Goal: Navigation & Orientation: Find specific page/section

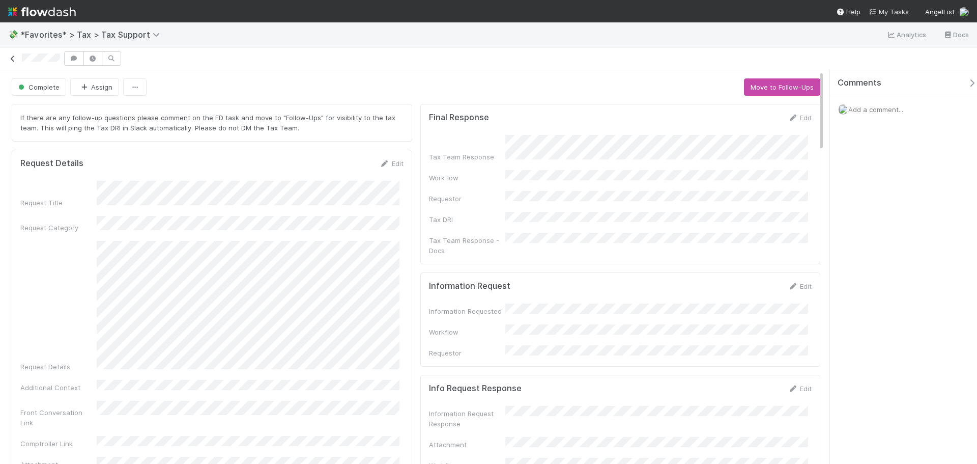
click at [10, 54] on link at bounding box center [13, 58] width 10 height 10
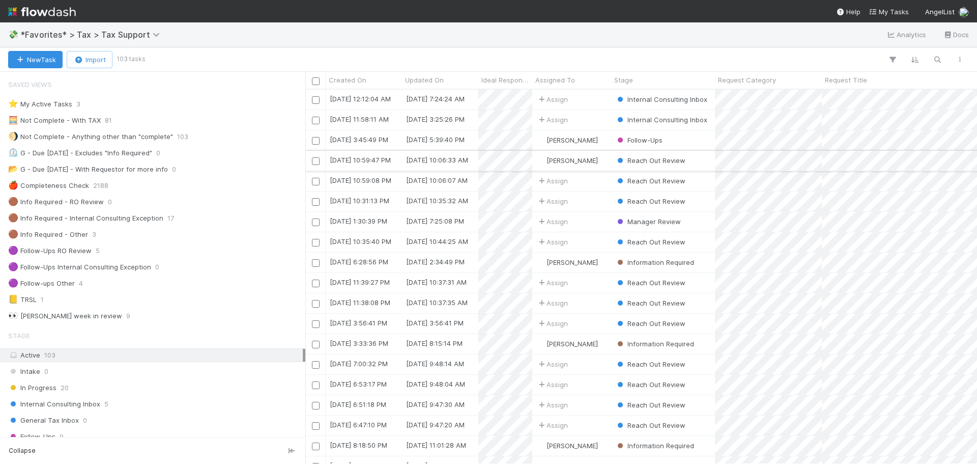
scroll to position [367, 664]
click at [110, 415] on div "General Tax Inbox 0" at bounding box center [155, 420] width 295 height 13
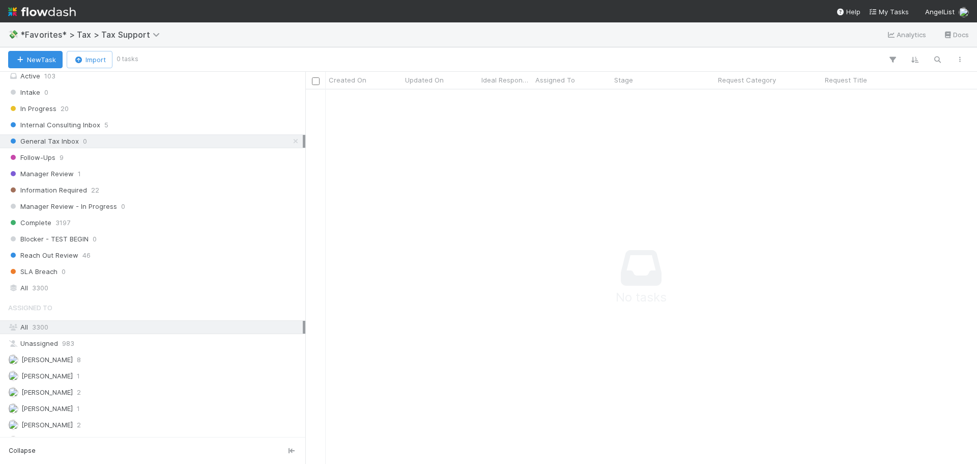
scroll to position [305, 0]
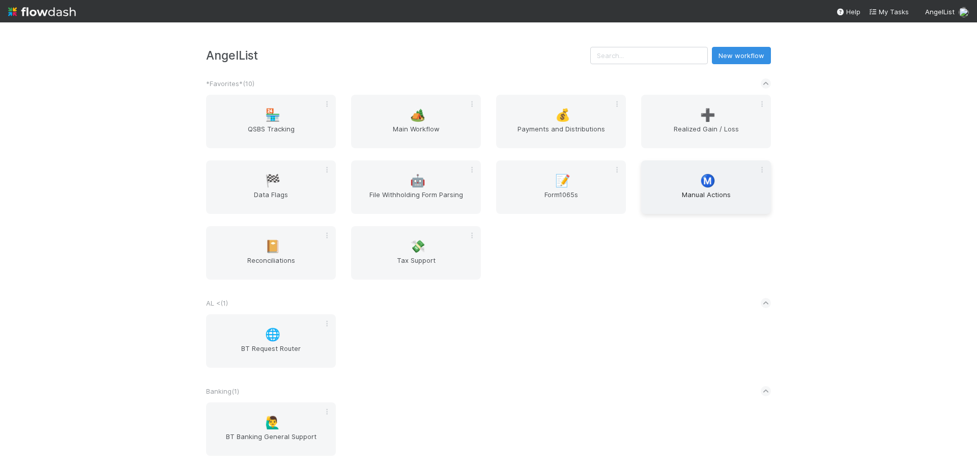
click at [689, 175] on div "Ⓜ️ Manual Actions" at bounding box center [706, 186] width 130 height 53
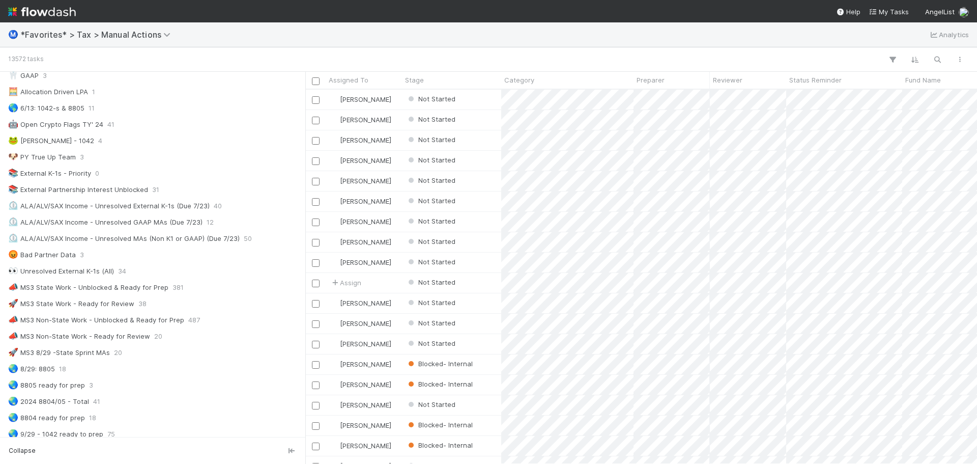
scroll to position [611, 0]
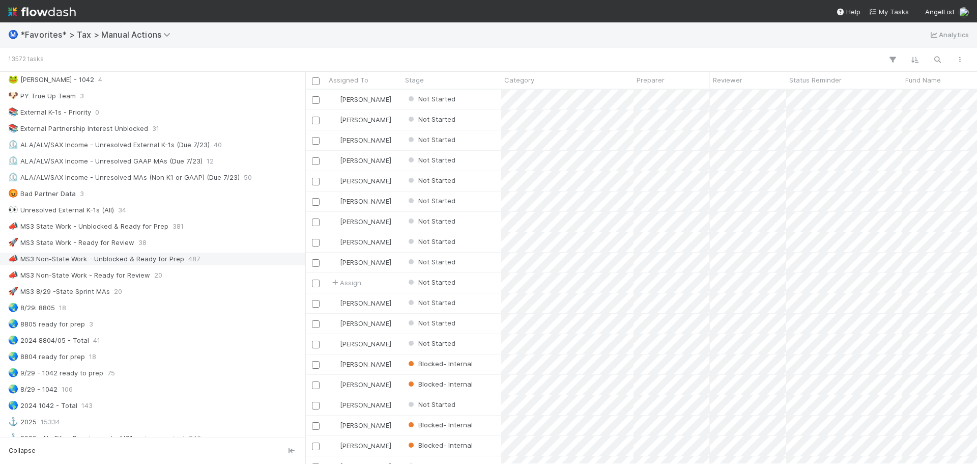
click at [132, 257] on div "📣 MS3 Non-State Work - Unblocked & Ready for Prep" at bounding box center [96, 259] width 176 height 13
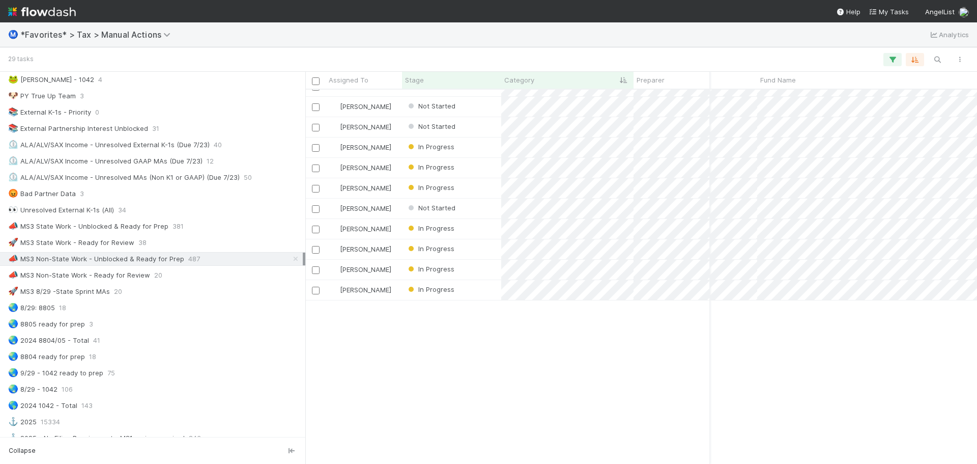
scroll to position [0, 145]
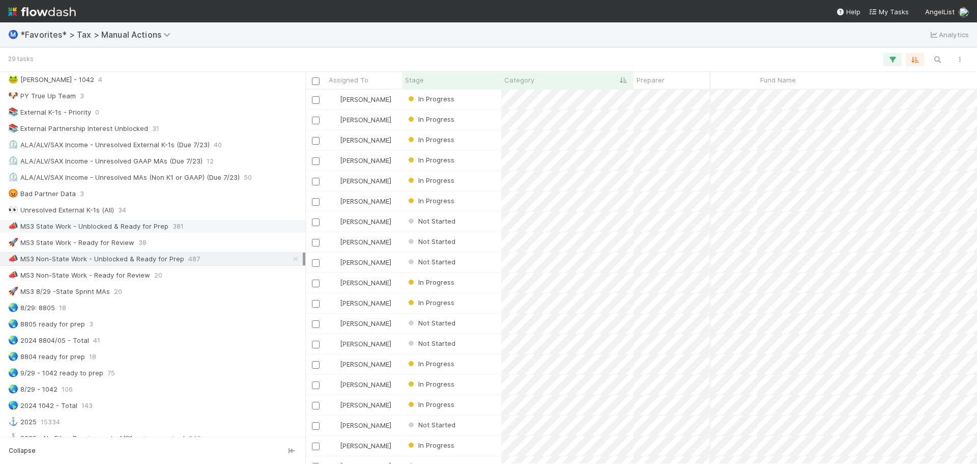
click at [200, 225] on div "📣 MS3 State Work - Unblocked & Ready for Prep 381" at bounding box center [155, 226] width 295 height 13
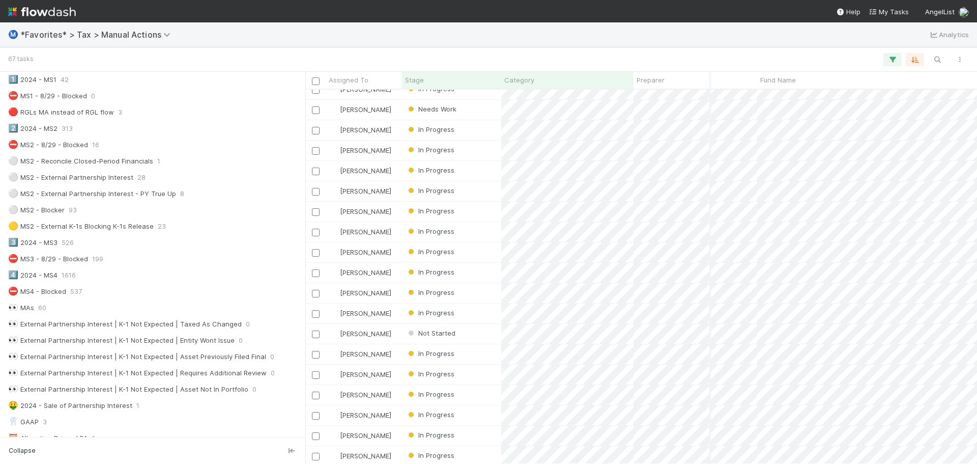
scroll to position [0, 145]
